Goal: Task Accomplishment & Management: Use online tool/utility

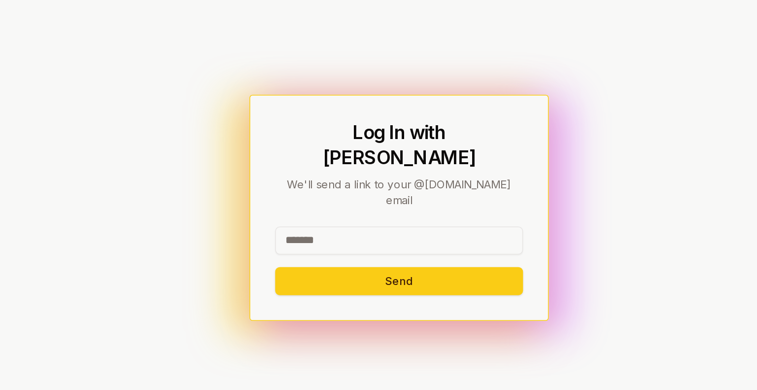
click at [345, 212] on input at bounding box center [378, 221] width 157 height 18
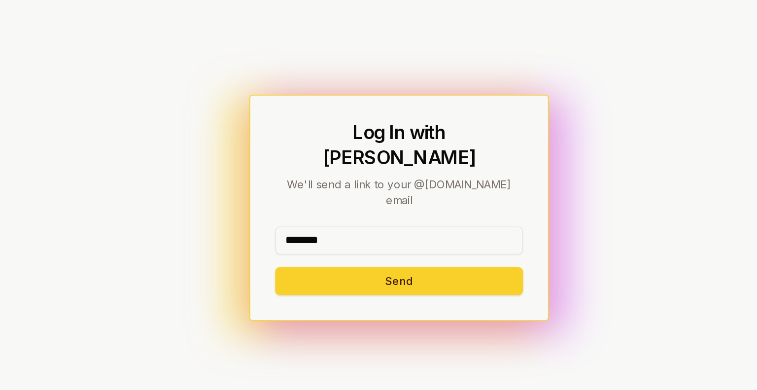
type input "********"
click at [311, 238] on button "Send" at bounding box center [378, 247] width 157 height 18
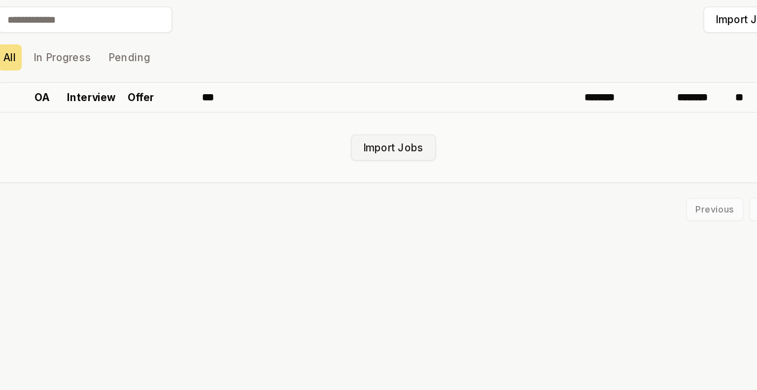
click at [379, 143] on button "Import Jobs" at bounding box center [379, 141] width 58 height 18
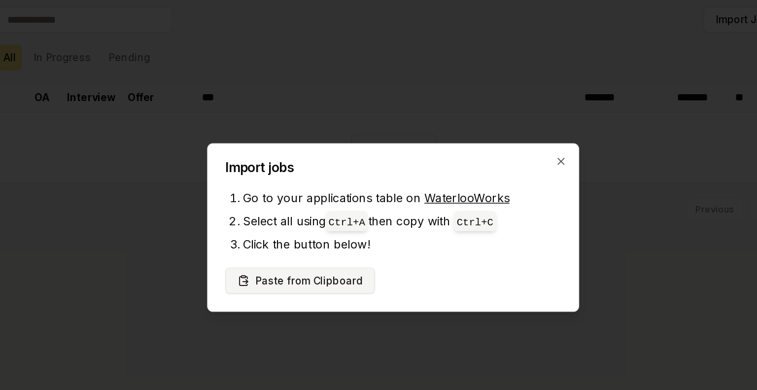
click at [318, 234] on button "Paste from Clipboard" at bounding box center [316, 231] width 102 height 18
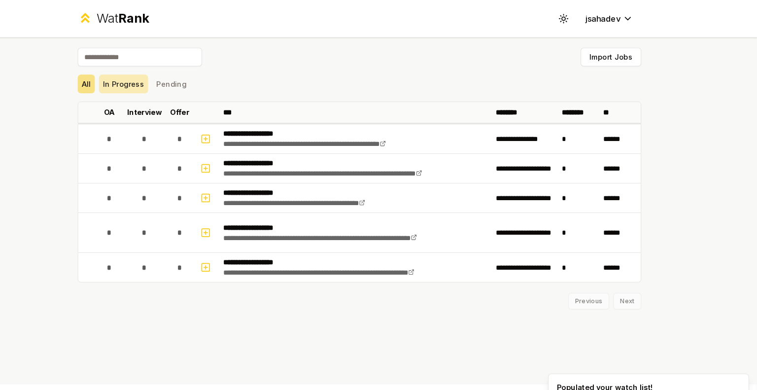
click at [159, 88] on button "In Progress" at bounding box center [154, 80] width 47 height 18
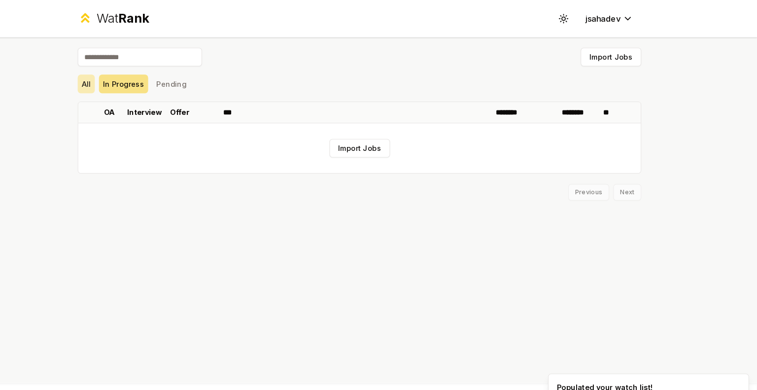
click at [113, 84] on button "All" at bounding box center [118, 80] width 16 height 18
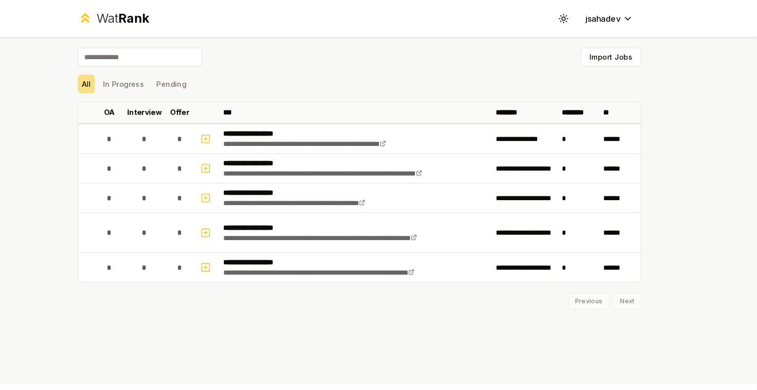
click at [632, 291] on div "Previous Next" at bounding box center [378, 282] width 536 height 26
click at [612, 49] on button "Import Jobs" at bounding box center [618, 54] width 58 height 18
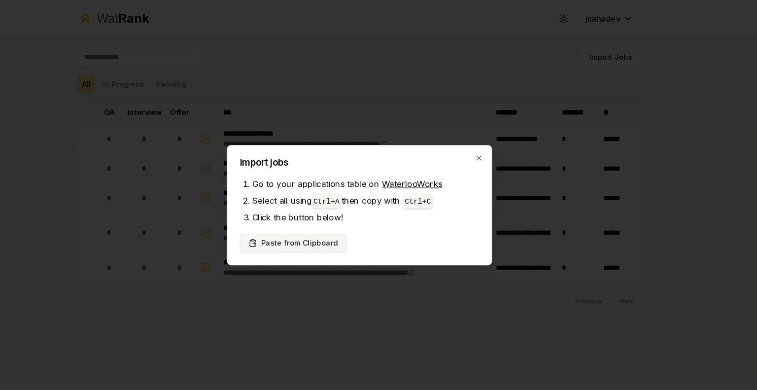
click at [340, 230] on button "Paste from Clipboard" at bounding box center [316, 231] width 102 height 18
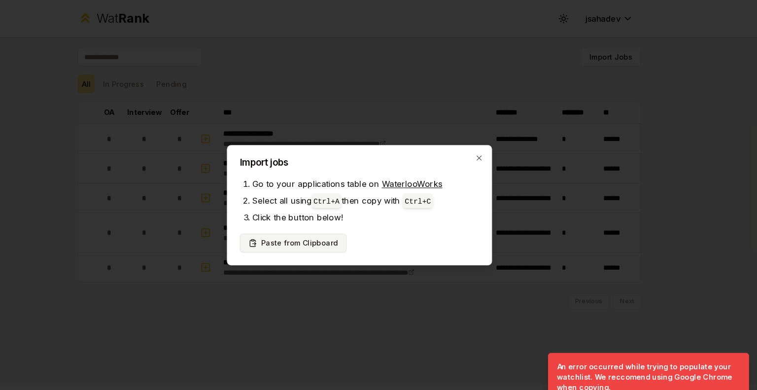
click at [331, 233] on button "Paste from Clipboard" at bounding box center [316, 231] width 102 height 18
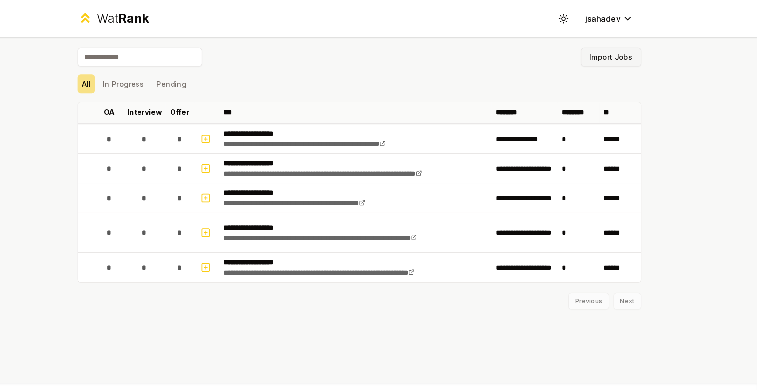
click at [625, 59] on button "Import Jobs" at bounding box center [618, 54] width 58 height 18
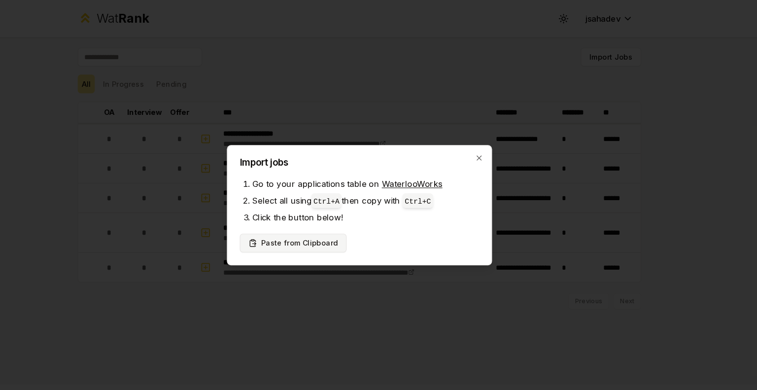
click at [334, 227] on button "Paste from Clipboard" at bounding box center [316, 231] width 102 height 18
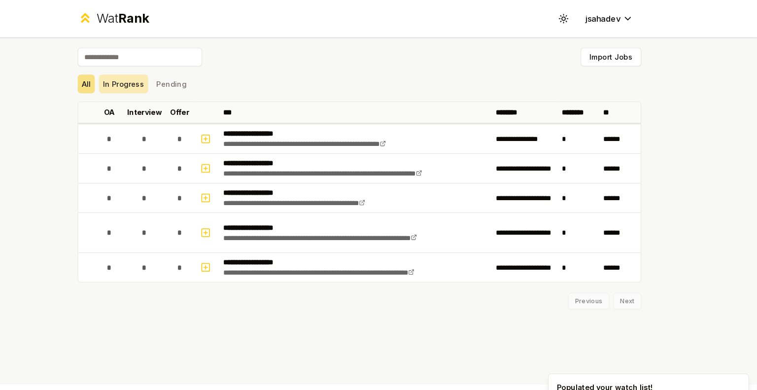
click at [172, 72] on button "In Progress" at bounding box center [154, 80] width 47 height 18
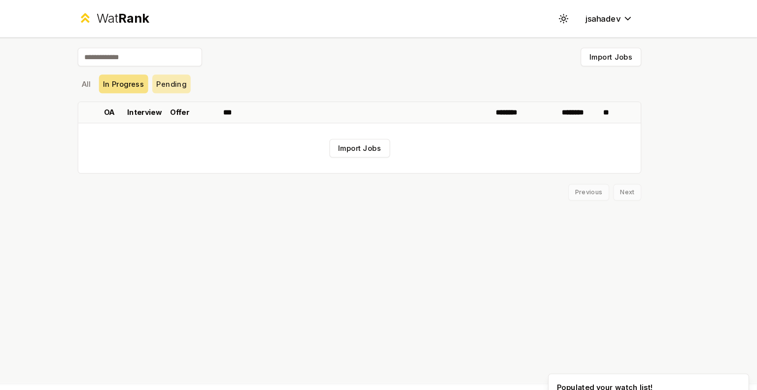
click at [212, 72] on button "Pending" at bounding box center [199, 80] width 36 height 18
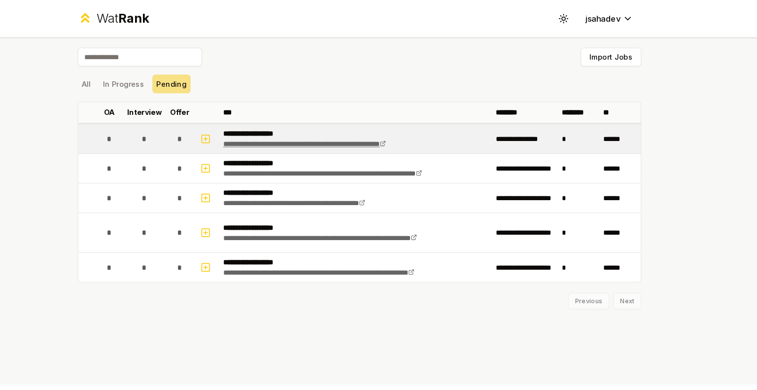
click at [280, 137] on link "**********" at bounding box center [326, 137] width 155 height 7
